Goal: Use online tool/utility: Utilize a website feature to perform a specific function

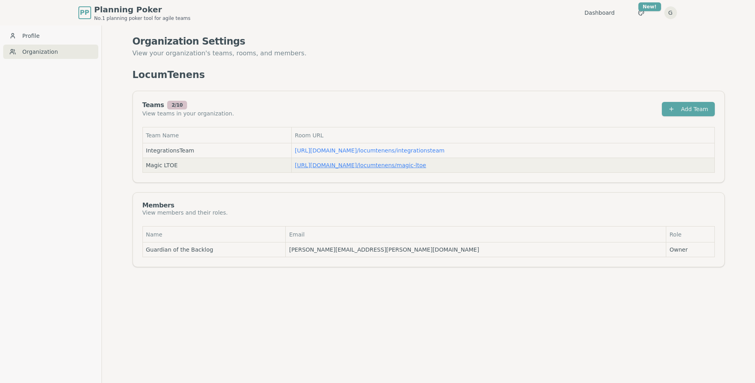
click at [332, 166] on link "[URL][DOMAIN_NAME] / locumtenens/magic-ltoe" at bounding box center [360, 165] width 131 height 6
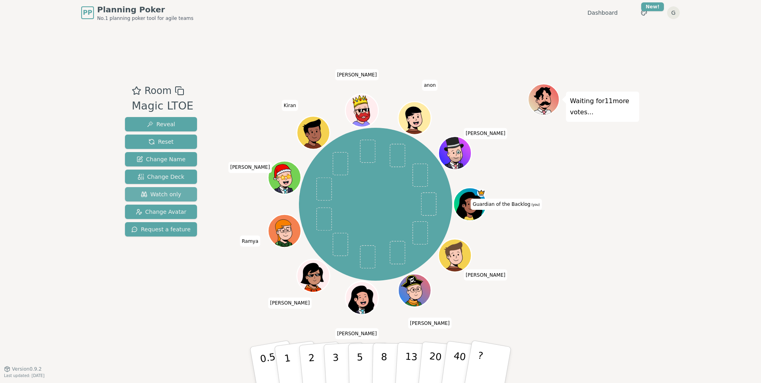
click at [147, 195] on span "Watch only" at bounding box center [161, 194] width 41 height 8
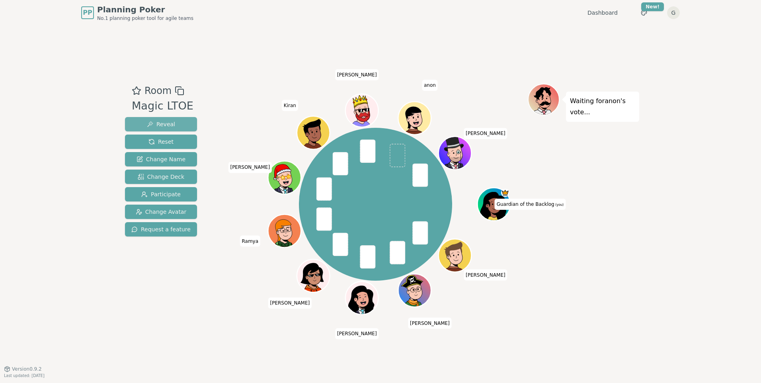
click at [179, 122] on button "Reveal" at bounding box center [161, 124] width 72 height 14
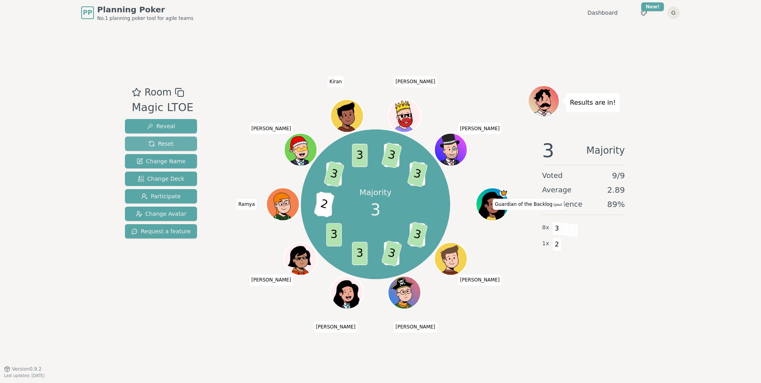
click at [164, 143] on span "Reset" at bounding box center [160, 144] width 25 height 8
click at [149, 145] on span "Reset" at bounding box center [160, 144] width 25 height 8
